Goal: Task Accomplishment & Management: Manage account settings

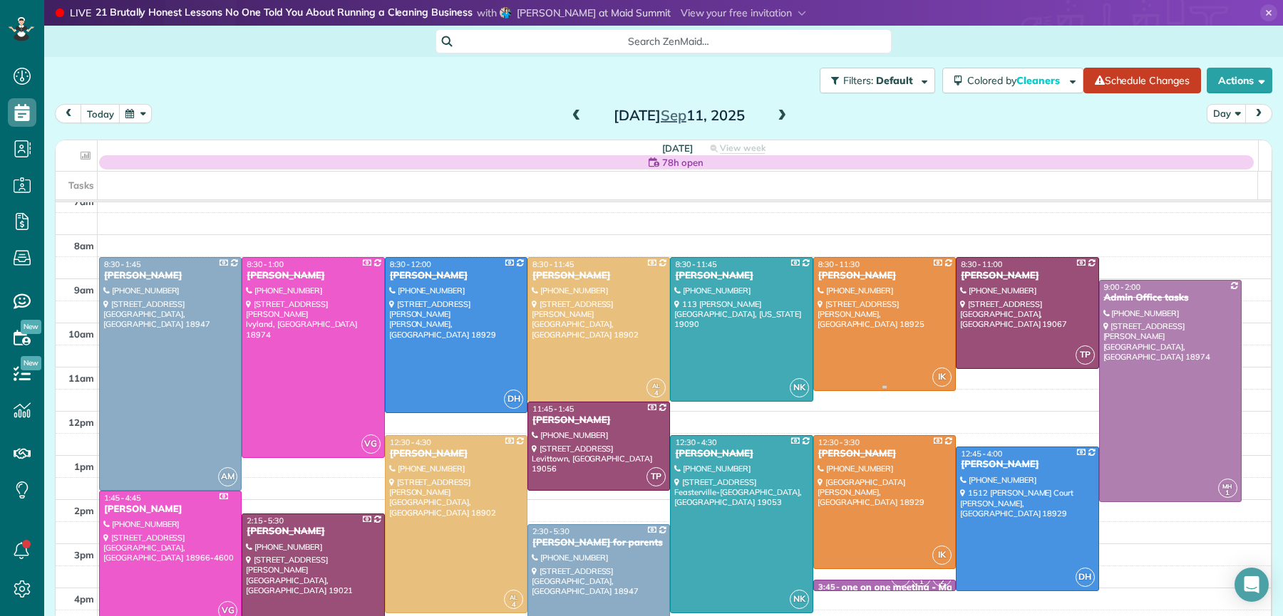
scroll to position [12, 0]
click at [774, 118] on span at bounding box center [782, 116] width 16 height 13
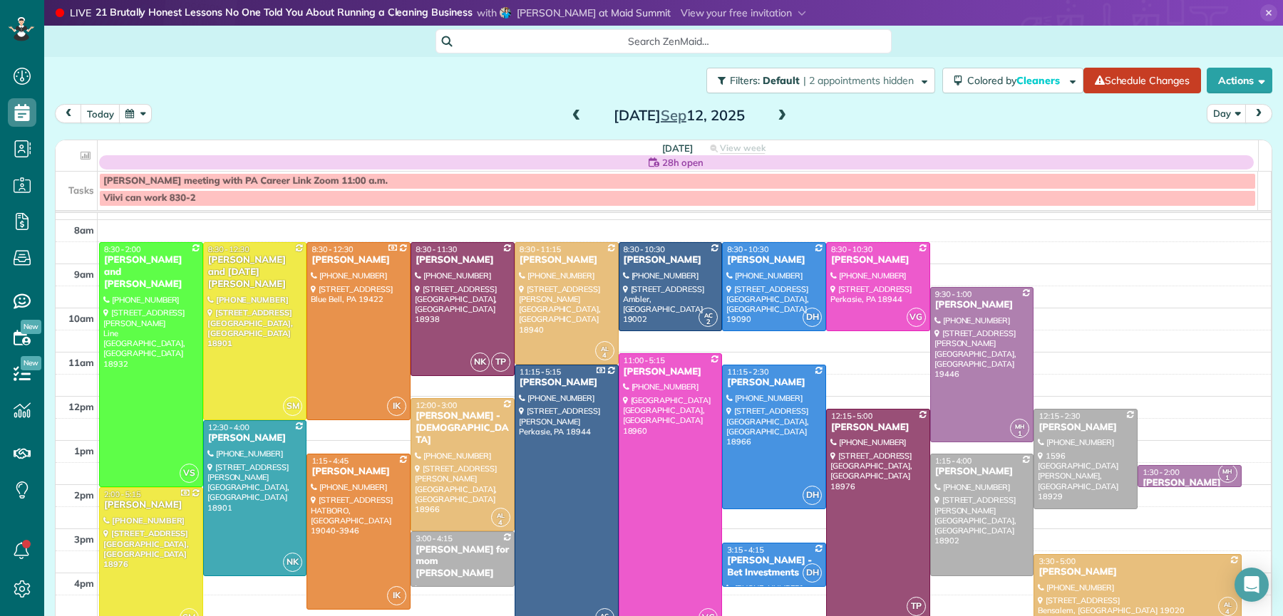
scroll to position [46, 0]
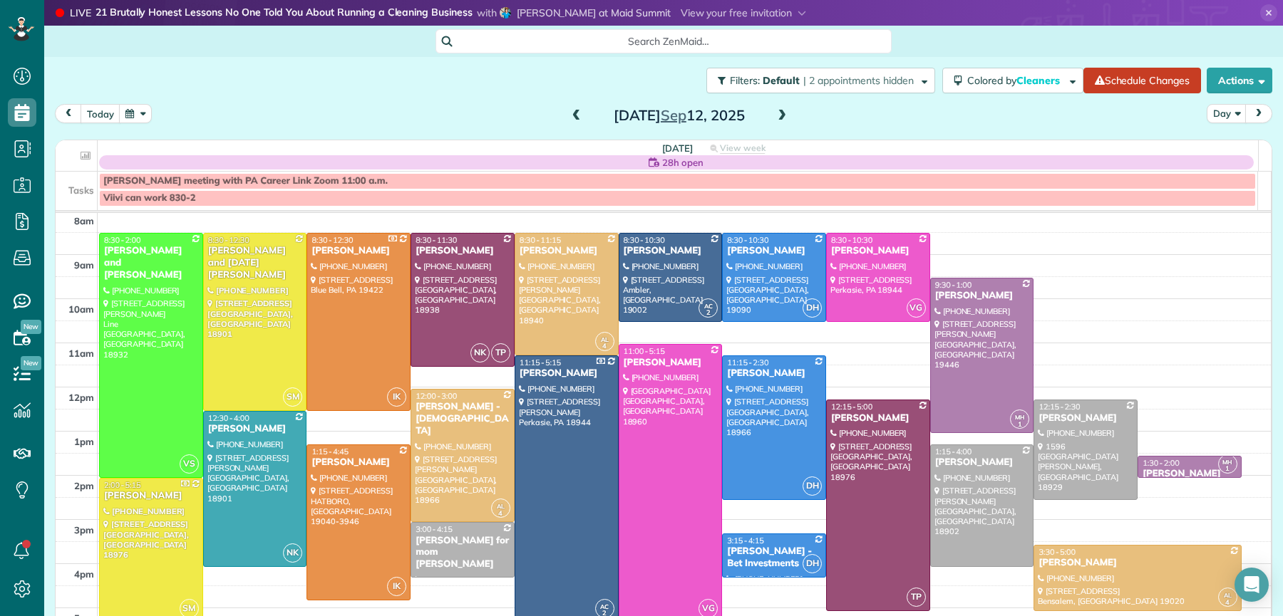
click at [551, 518] on div at bounding box center [566, 489] width 103 height 266
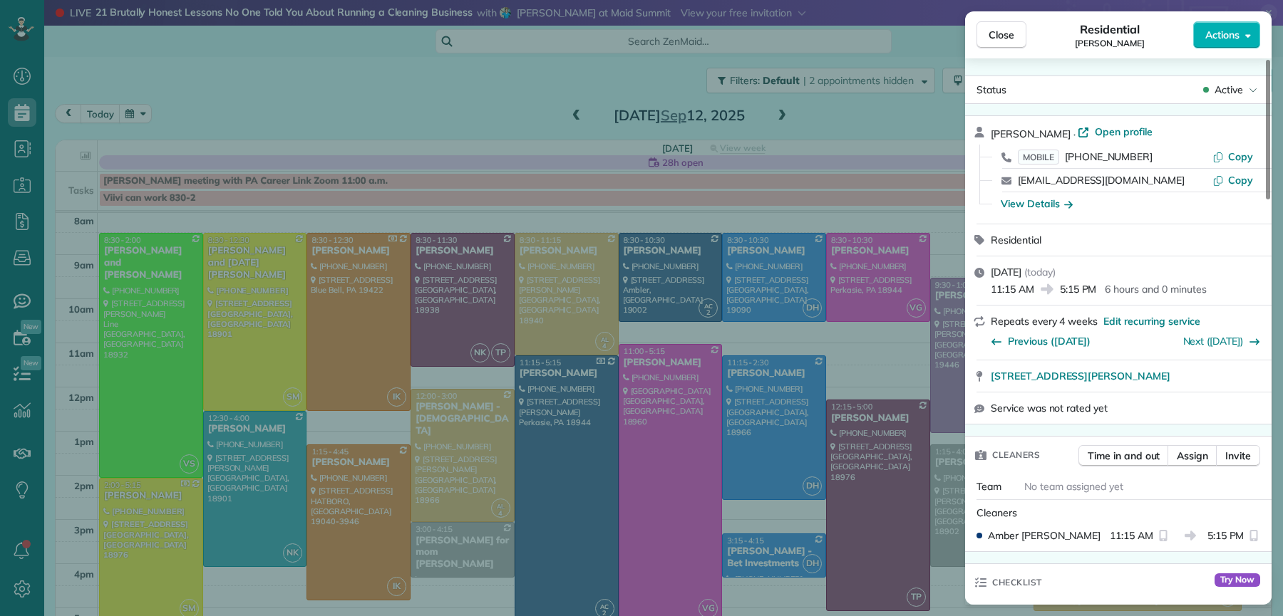
drag, startPoint x: 997, startPoint y: 39, endPoint x: 1080, endPoint y: 111, distance: 110.2
click at [996, 38] on span "Close" at bounding box center [1002, 35] width 26 height 14
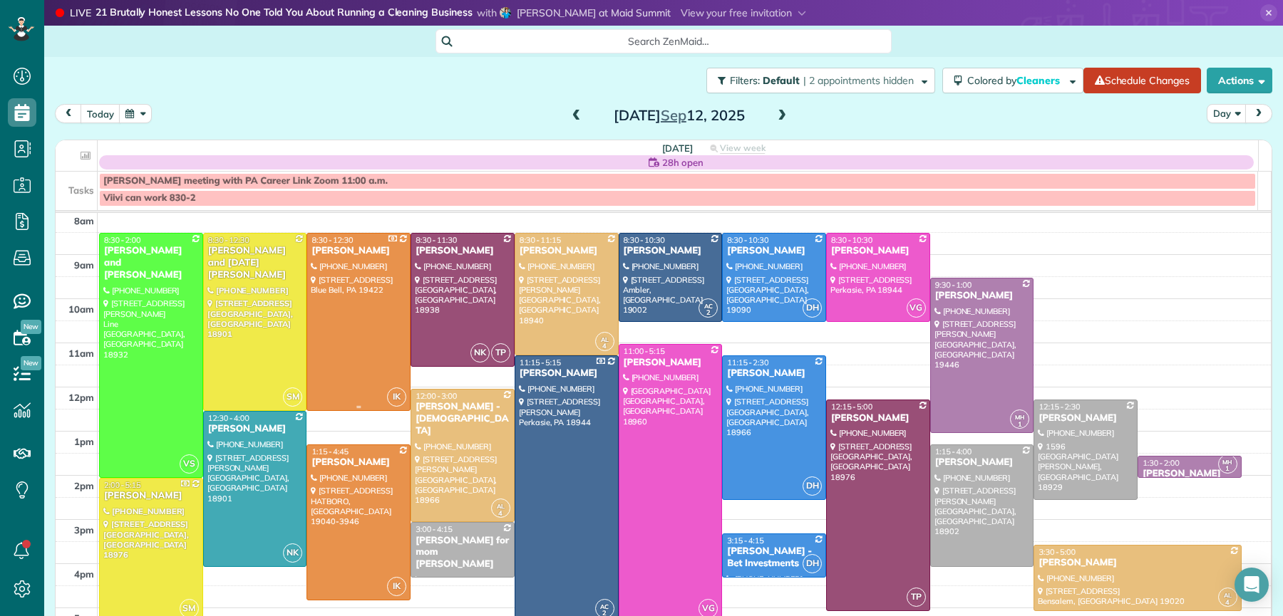
click at [329, 251] on div "Paula Krosky" at bounding box center [359, 251] width 96 height 12
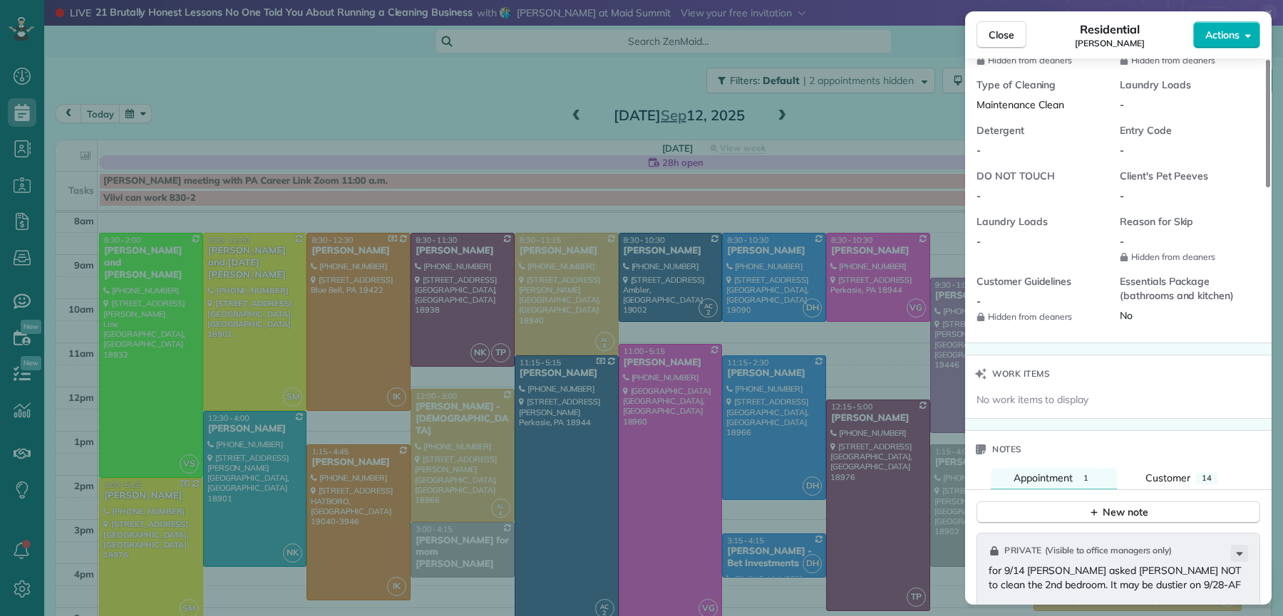
scroll to position [1255, 0]
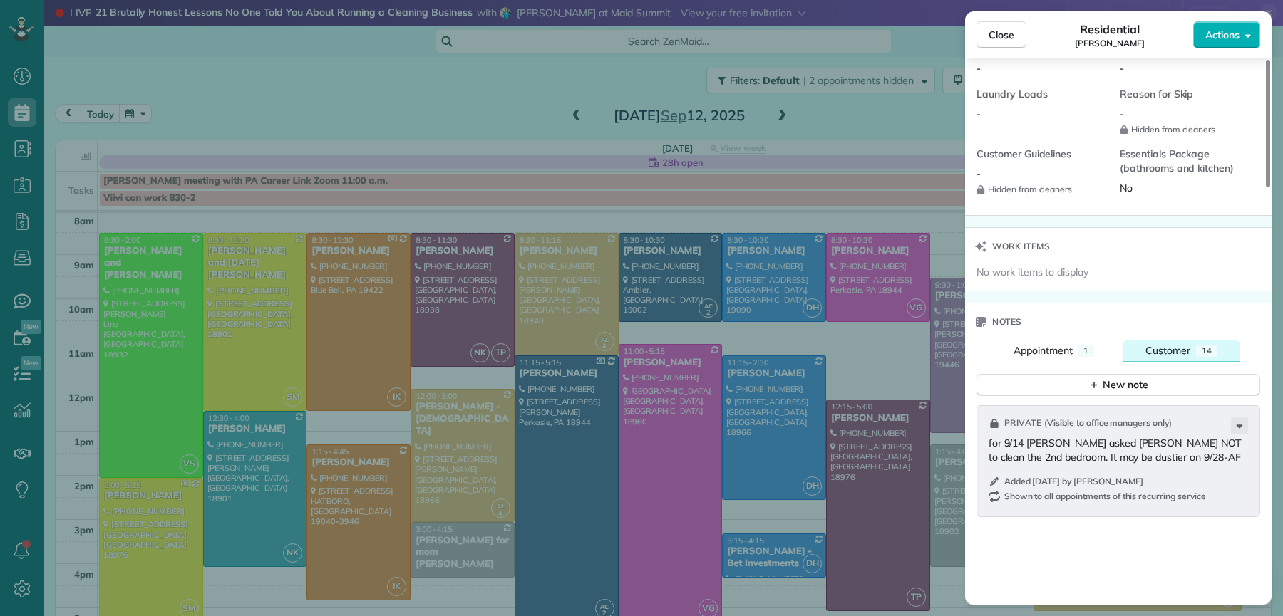
click at [1180, 356] on span "Customer" at bounding box center [1167, 350] width 45 height 13
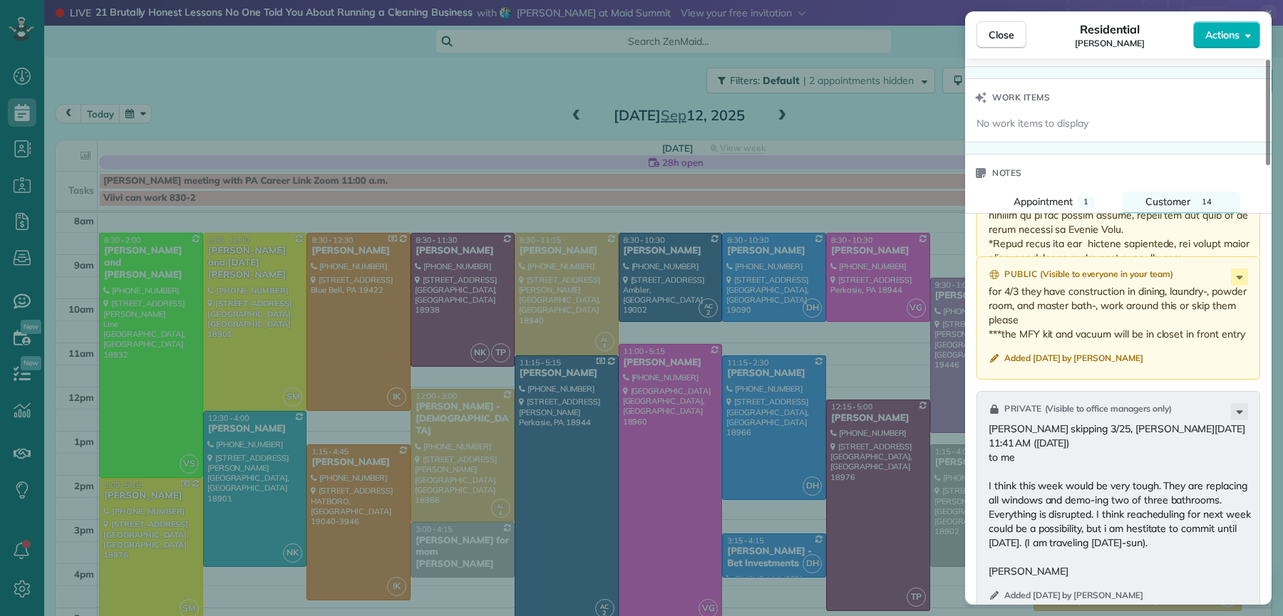
scroll to position [1807, 0]
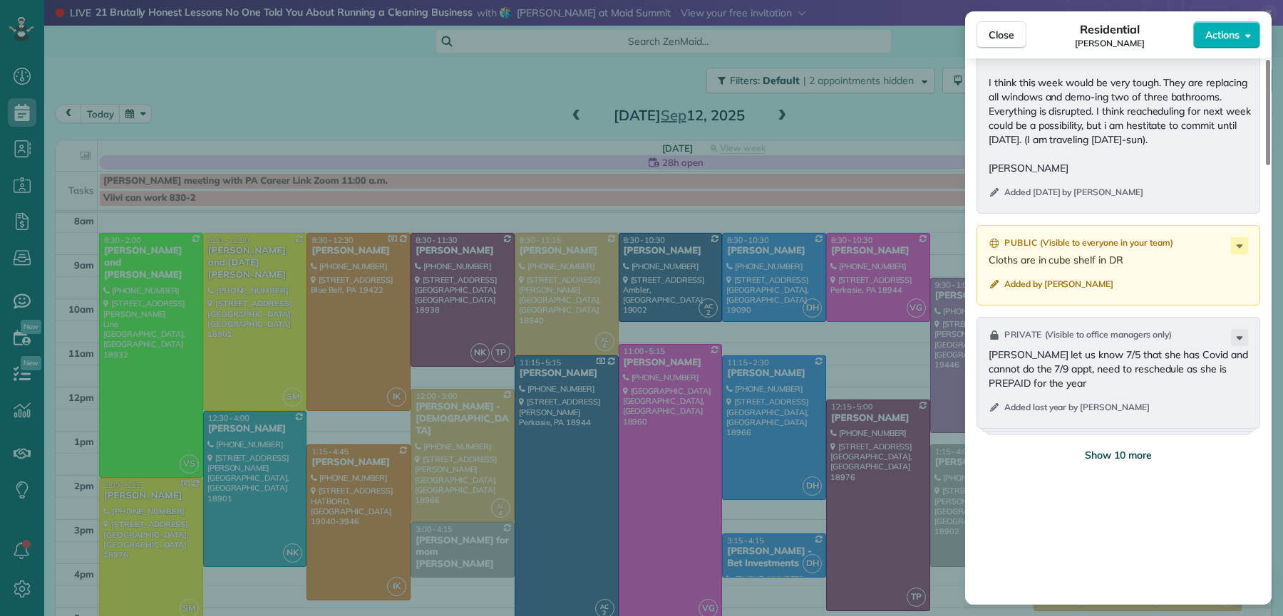
click at [1103, 456] on span "Show 10 more" at bounding box center [1118, 455] width 67 height 14
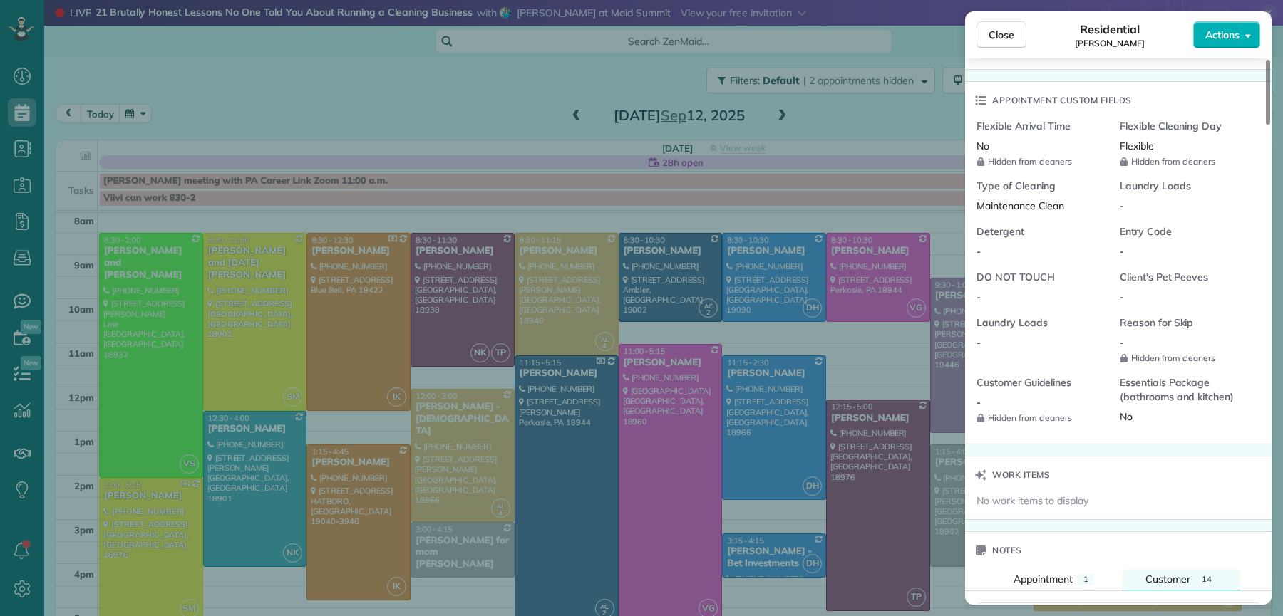
scroll to position [1338, 0]
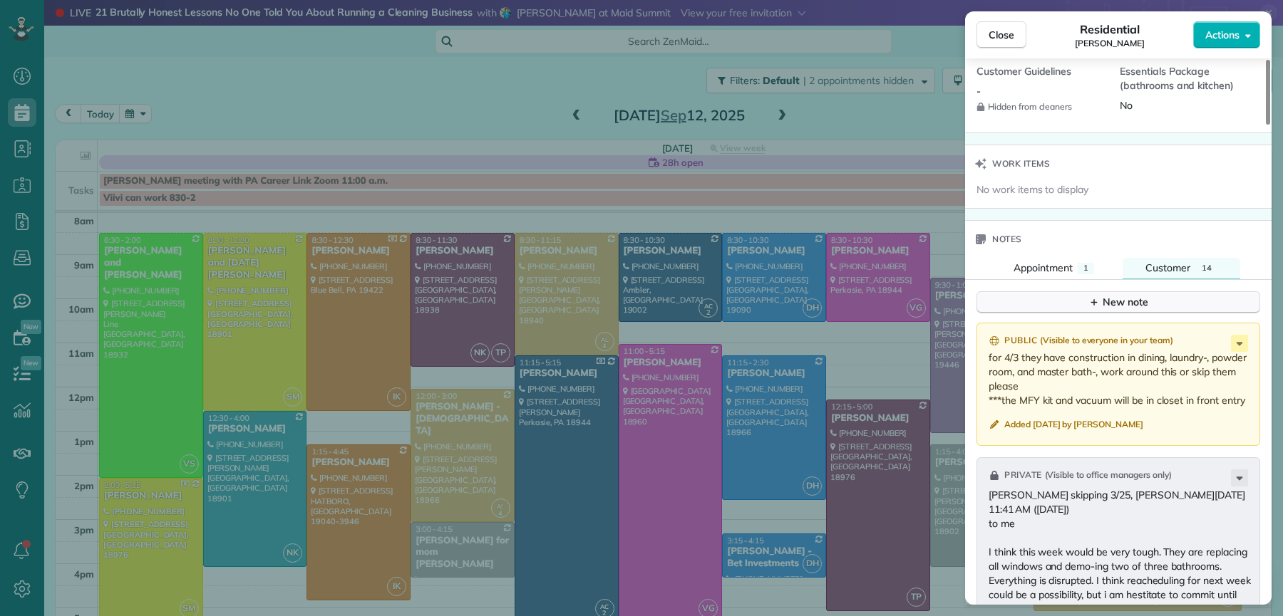
click at [1138, 310] on div "New note" at bounding box center [1118, 302] width 60 height 15
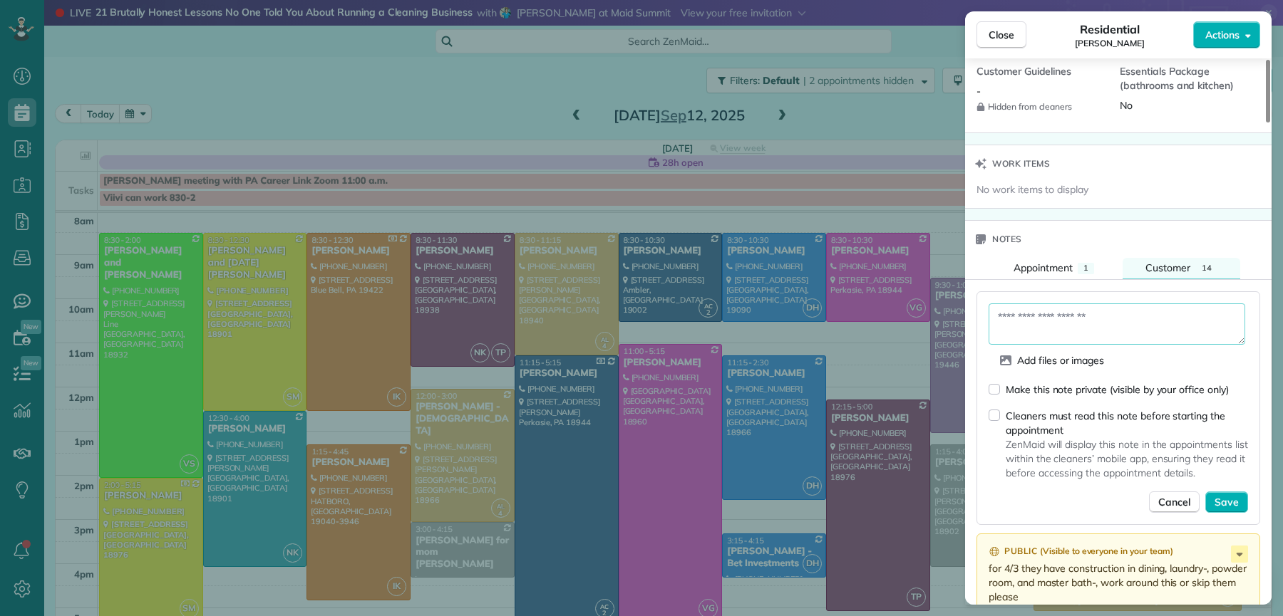
click at [1108, 322] on textarea at bounding box center [1117, 324] width 257 height 41
type textarea "**********"
click at [1222, 506] on span "Save" at bounding box center [1226, 503] width 24 height 14
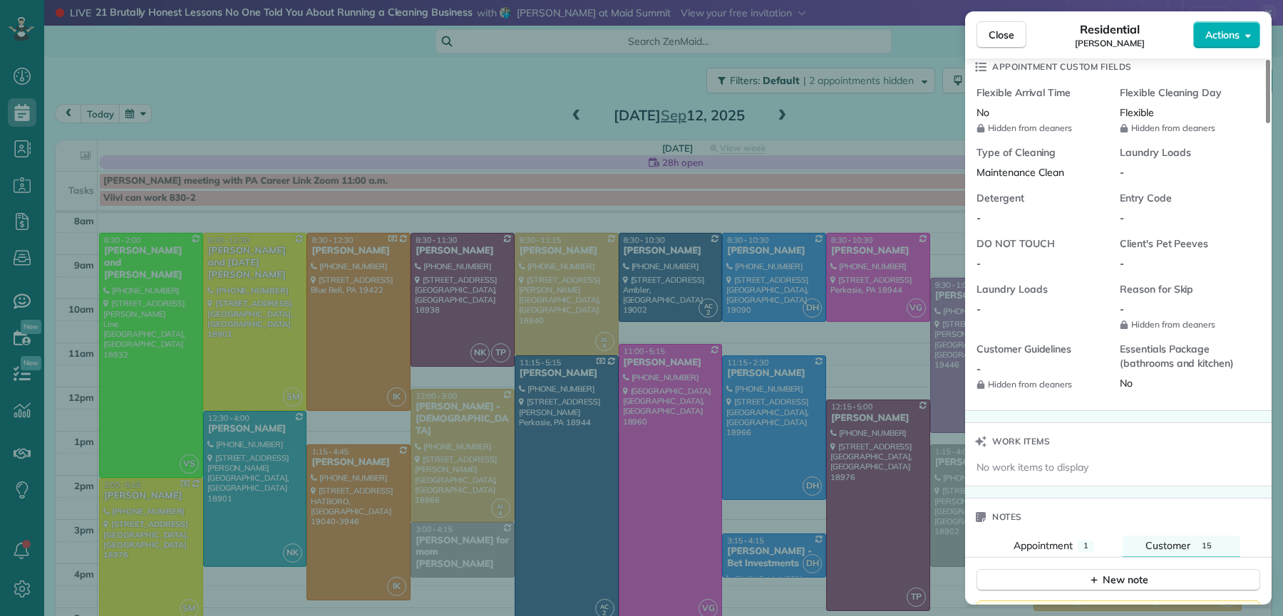
scroll to position [470, 0]
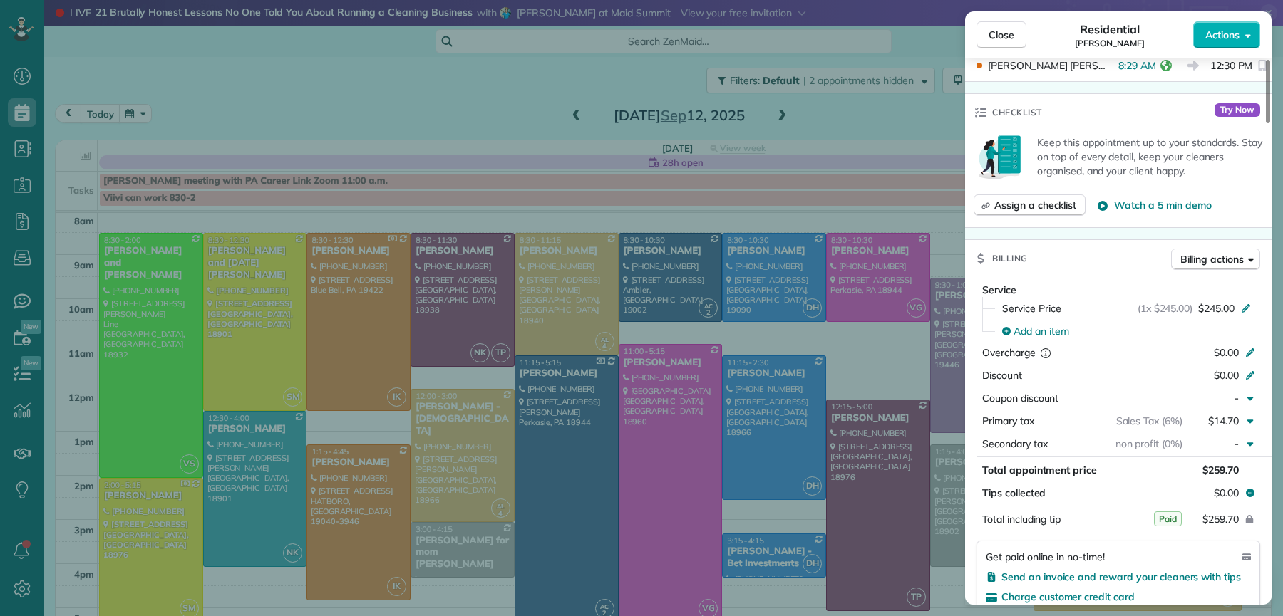
drag, startPoint x: 996, startPoint y: 34, endPoint x: 1024, endPoint y: 109, distance: 80.1
click at [996, 34] on span "Close" at bounding box center [1002, 35] width 26 height 14
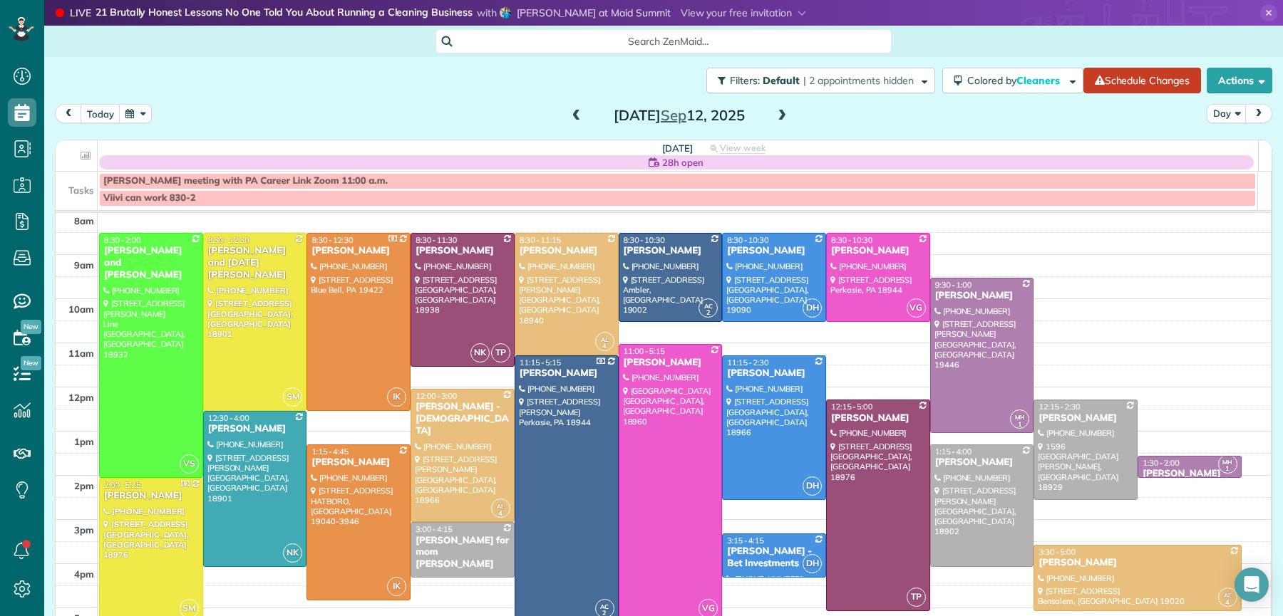
click at [570, 113] on span at bounding box center [577, 116] width 16 height 13
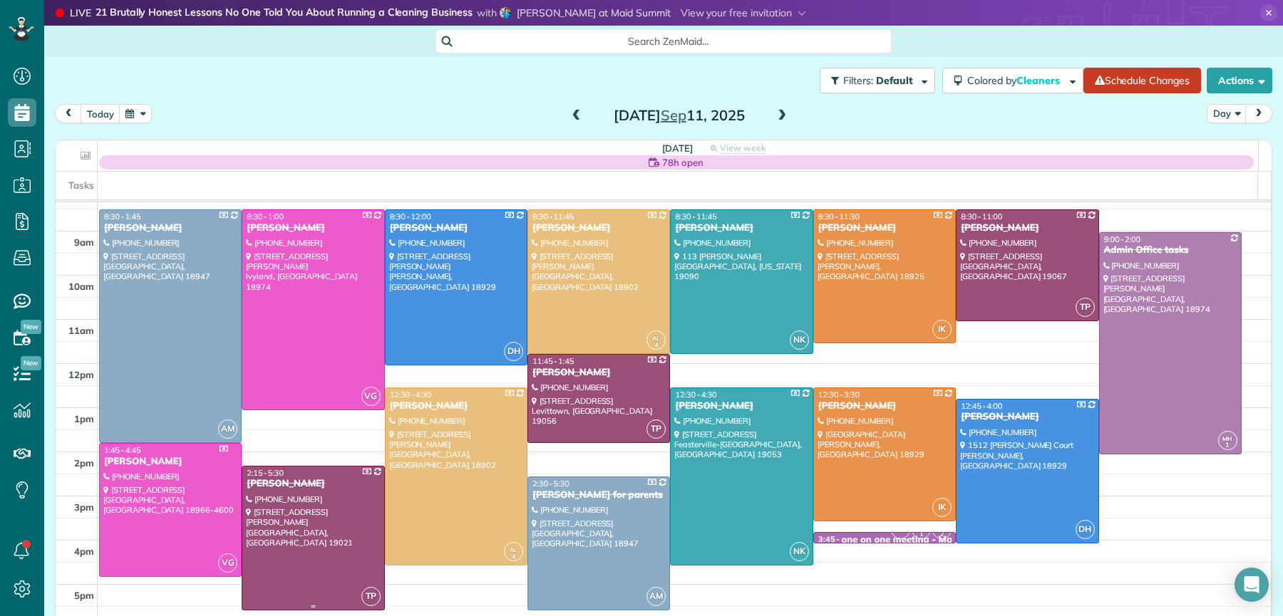
scroll to position [56, 0]
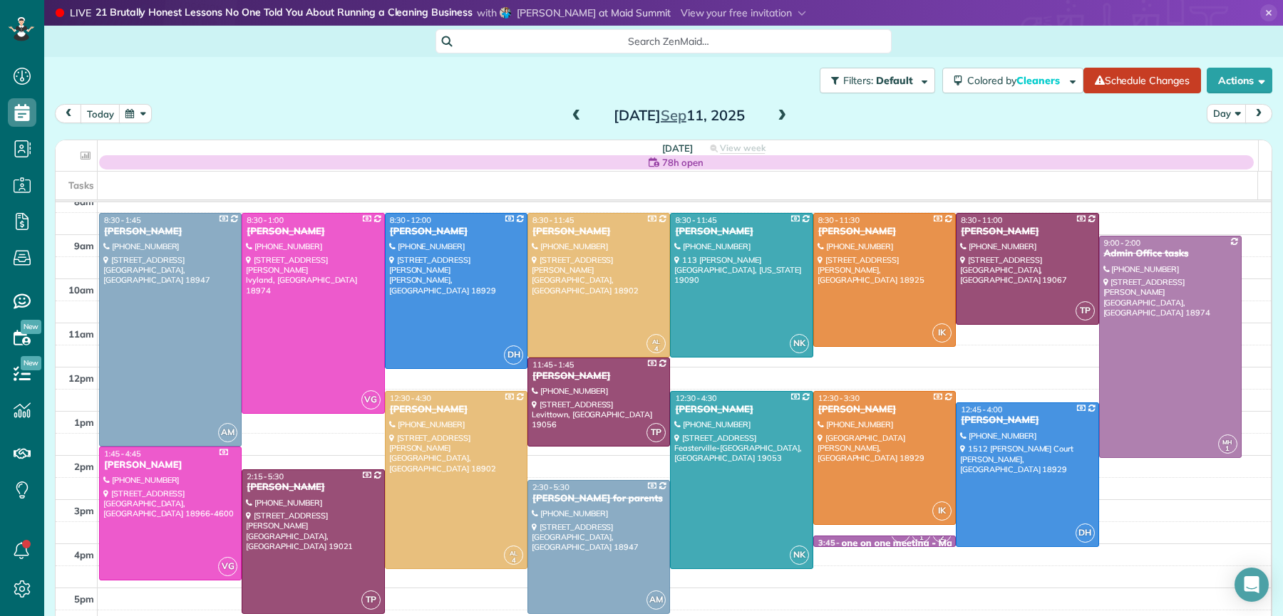
click at [774, 113] on span at bounding box center [782, 116] width 16 height 13
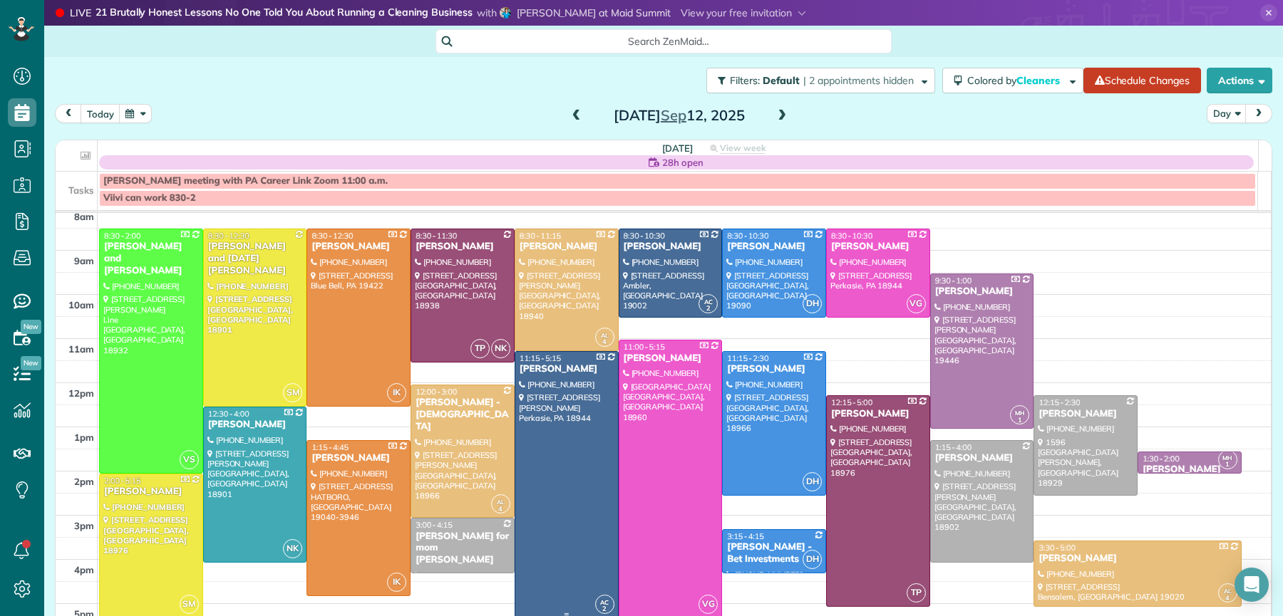
scroll to position [50, 0]
click at [937, 293] on div "Inga Buccella" at bounding box center [982, 293] width 96 height 12
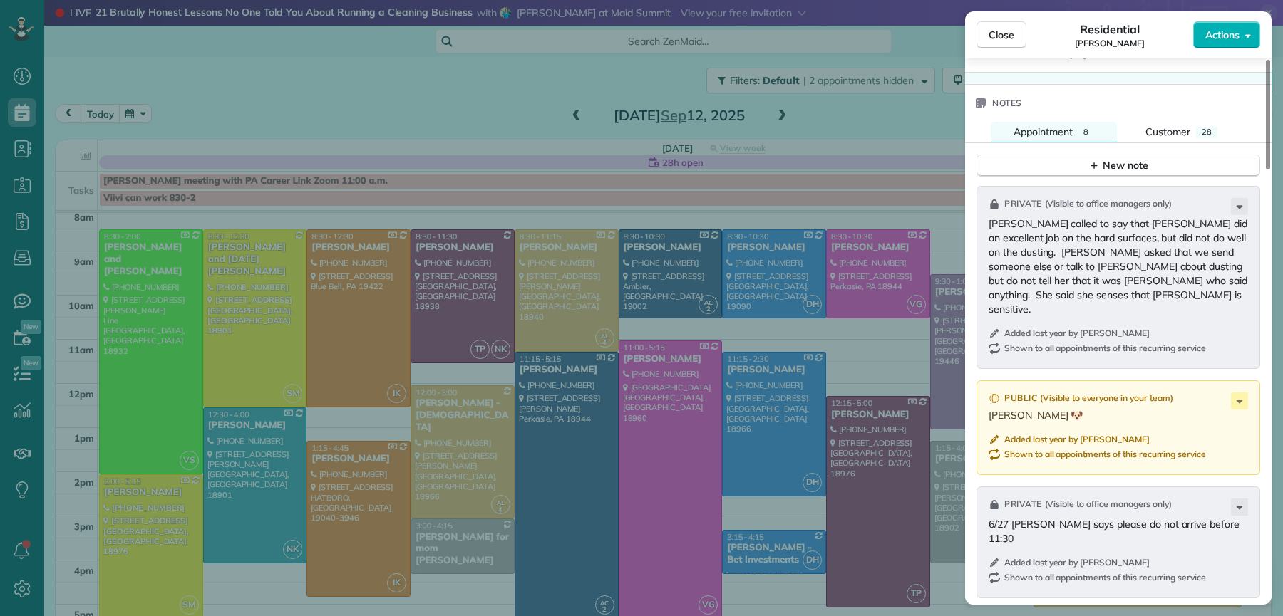
scroll to position [1204, 0]
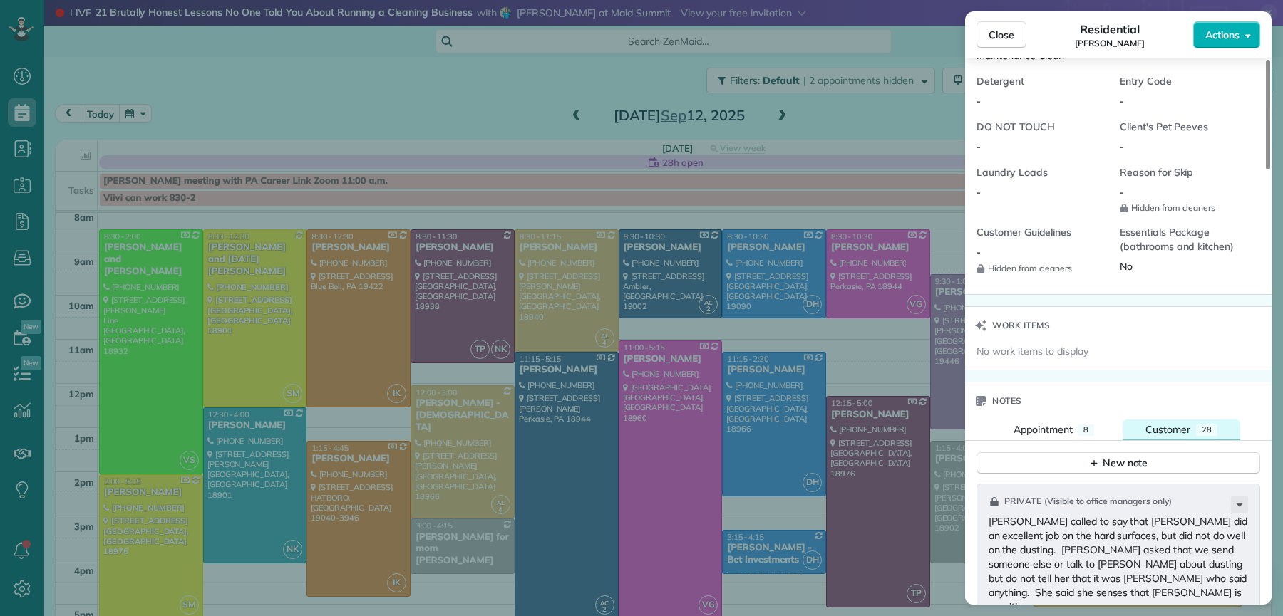
click at [1177, 433] on span "Customer" at bounding box center [1167, 429] width 45 height 13
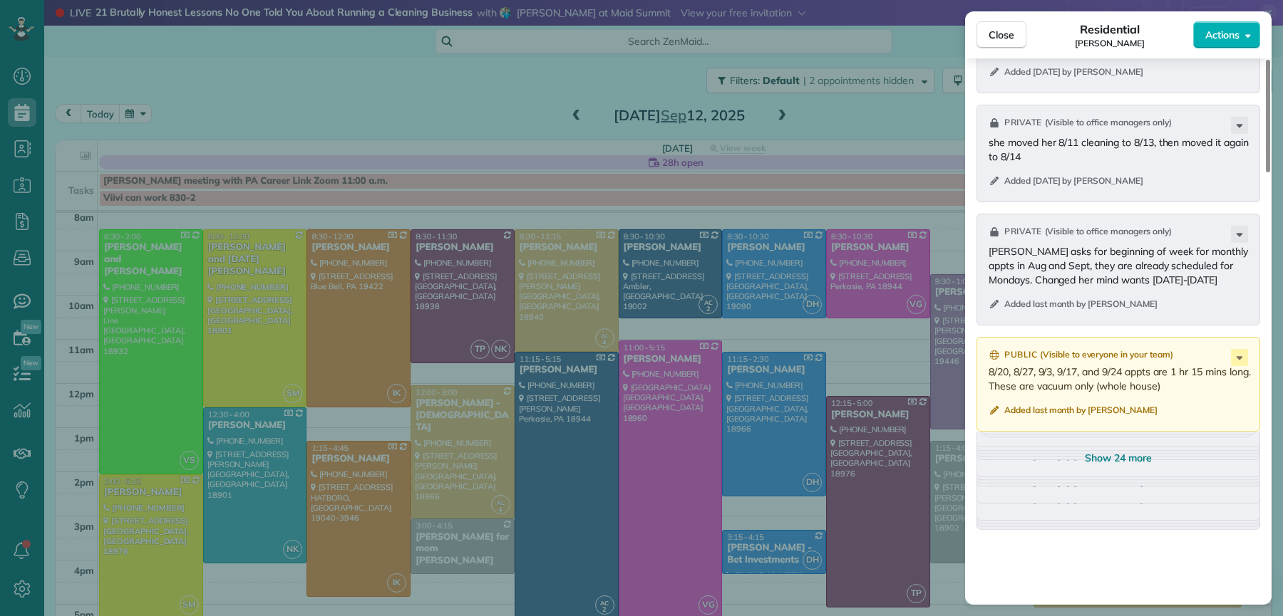
scroll to position [1682, 0]
click at [1113, 468] on button "Show 24 more" at bounding box center [1118, 455] width 284 height 26
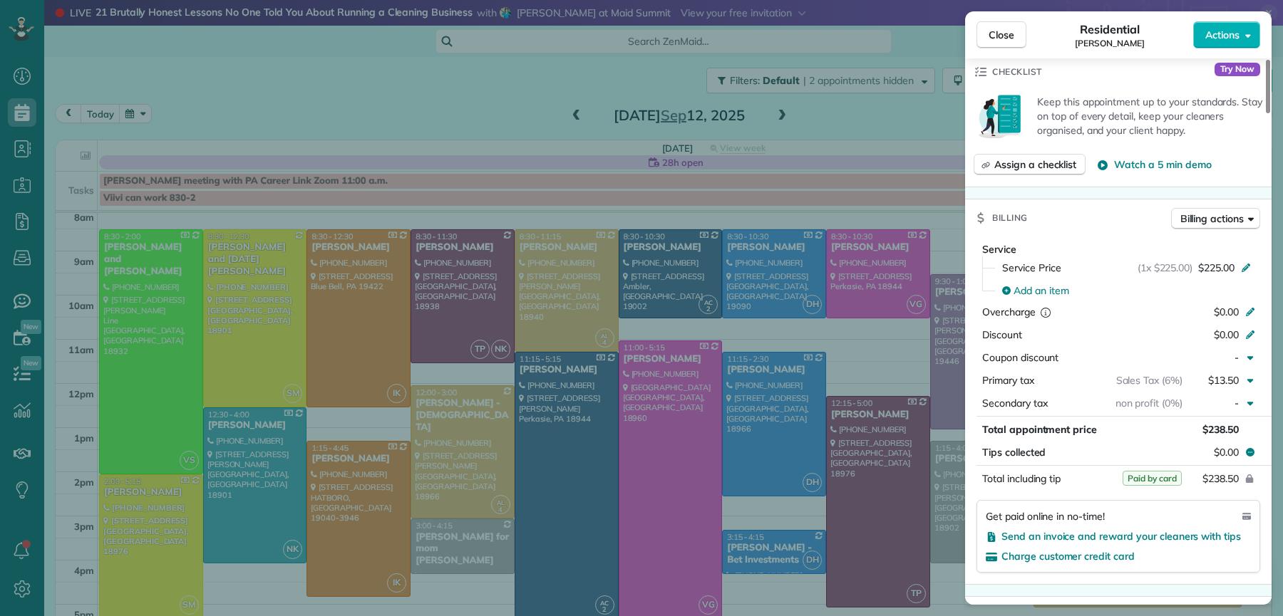
scroll to position [0, 0]
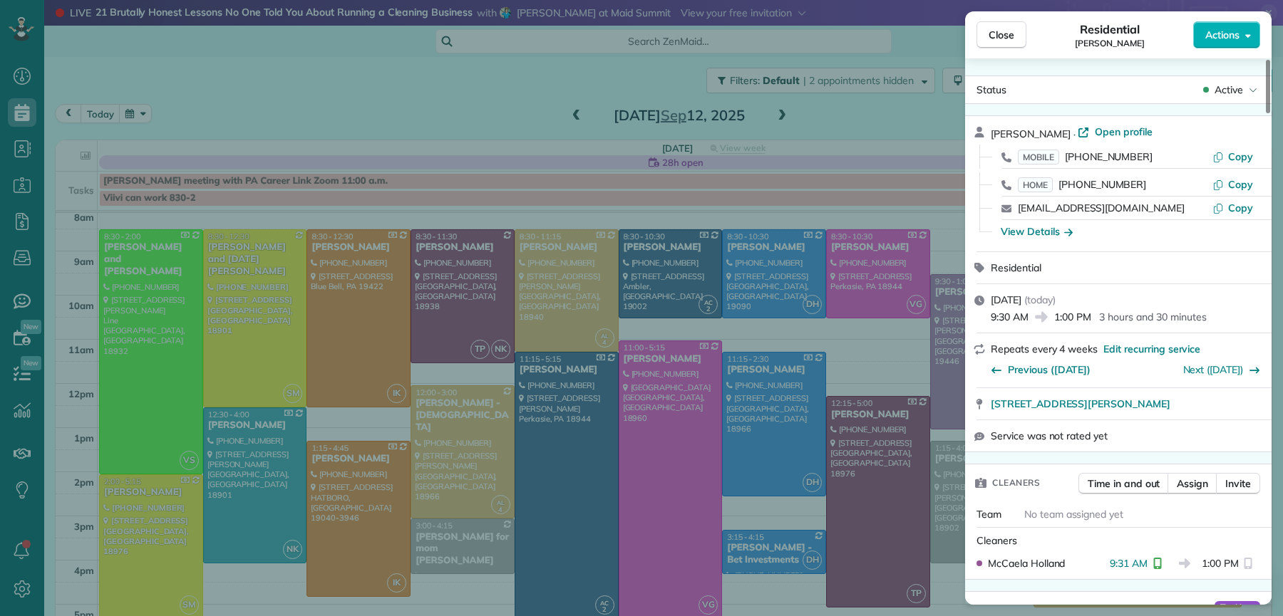
drag, startPoint x: 1013, startPoint y: 31, endPoint x: 491, endPoint y: 277, distance: 577.1
click at [1014, 31] on button "Close" at bounding box center [1001, 34] width 50 height 27
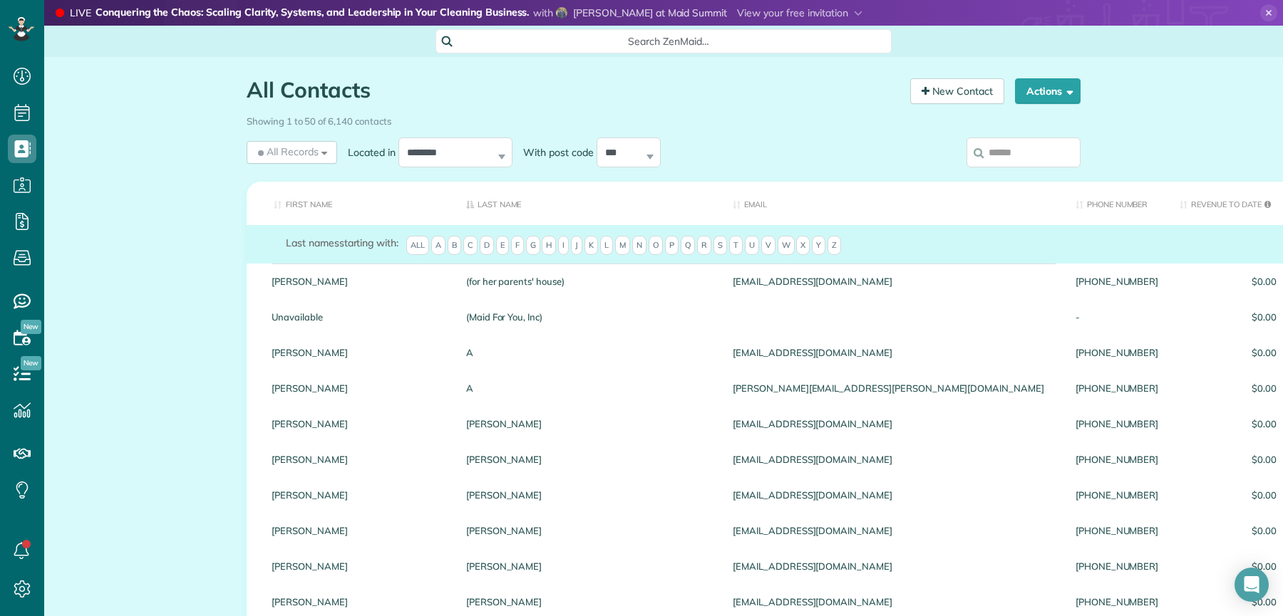
click at [1032, 153] on input "search" at bounding box center [1023, 153] width 114 height 30
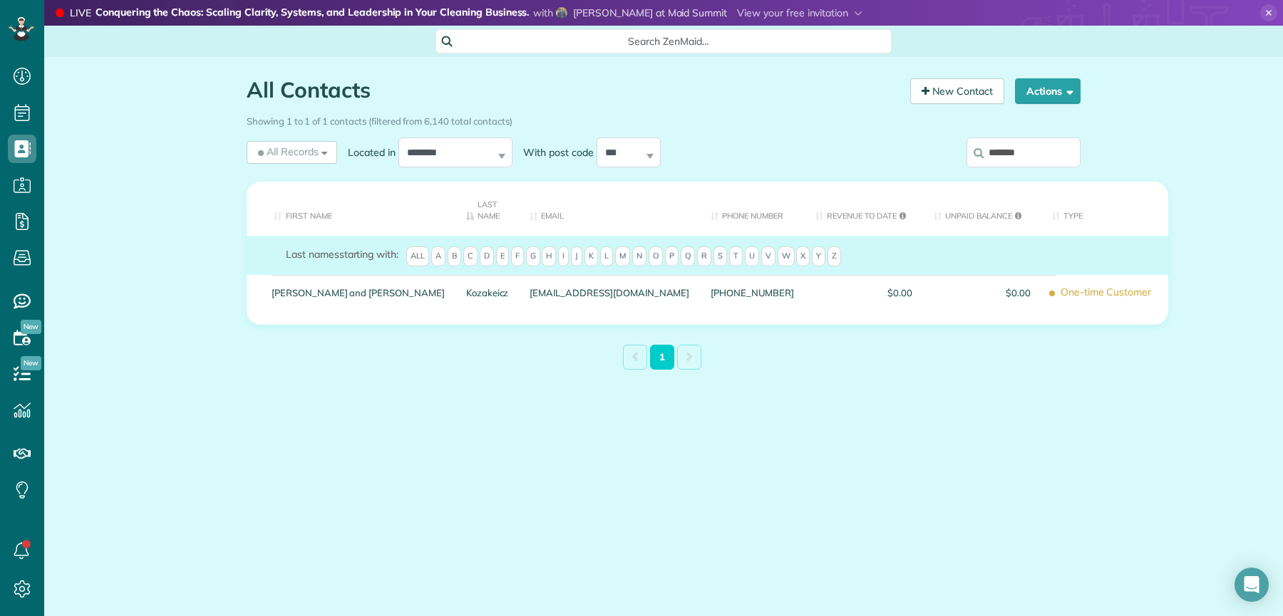
scroll to position [6, 6]
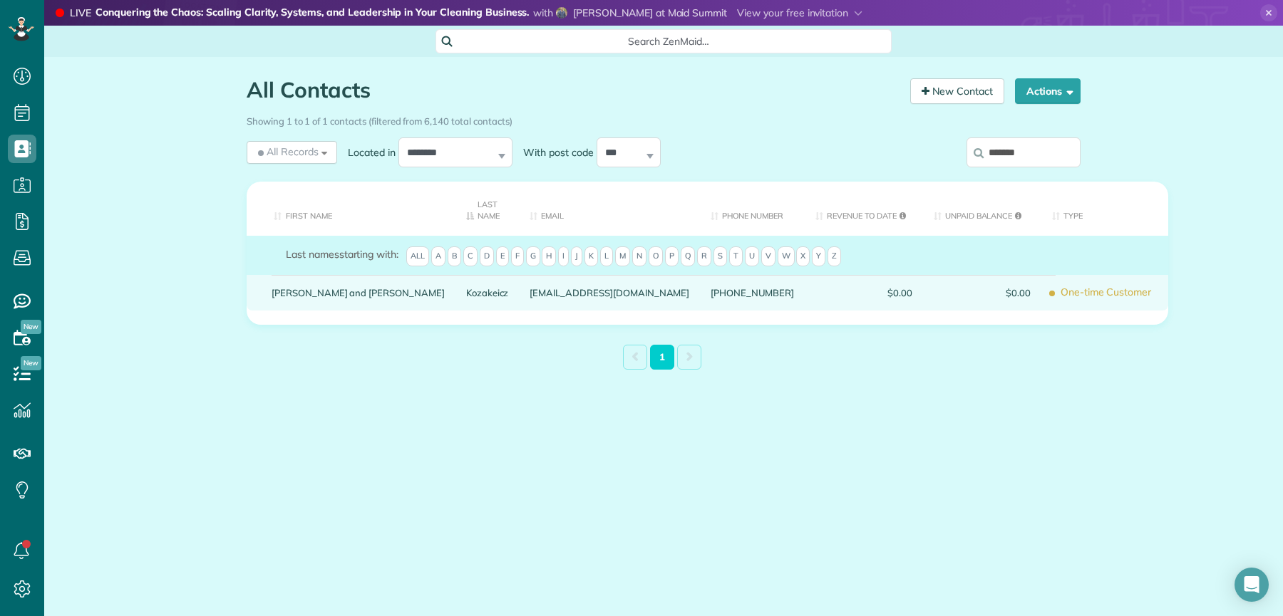
type input "*******"
click at [317, 289] on link "Bernard and Rose" at bounding box center [358, 293] width 173 height 10
